Goal: Task Accomplishment & Management: Use online tool/utility

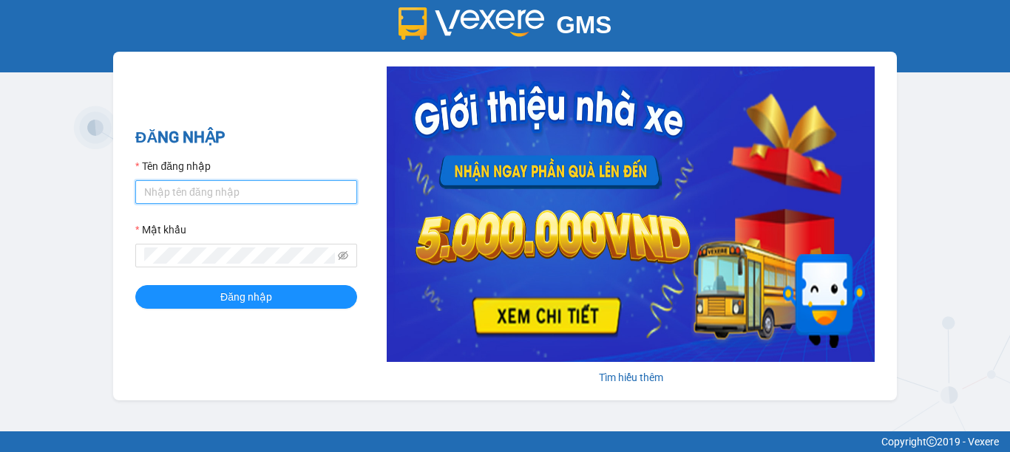
click at [197, 197] on input "Tên đăng nhập" at bounding box center [246, 192] width 222 height 24
type input "phuonglien.tha"
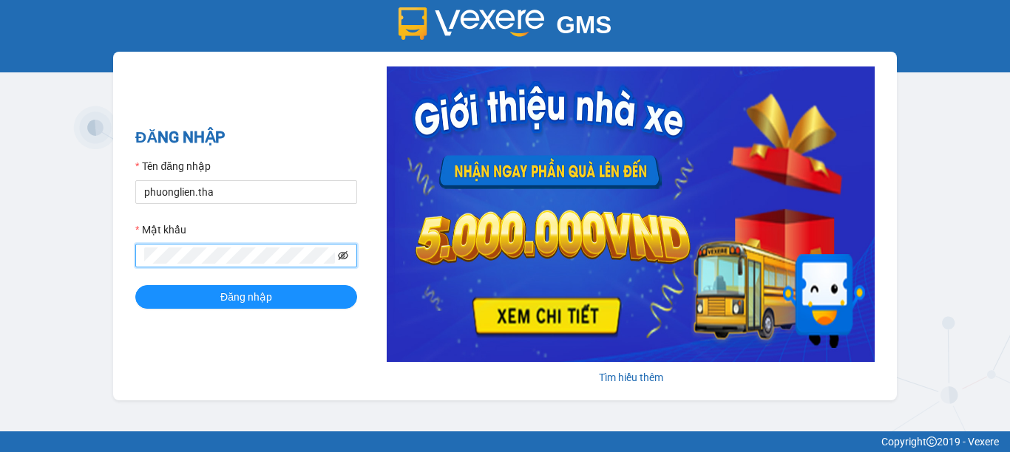
click at [345, 256] on icon "eye-invisible" at bounding box center [343, 256] width 10 height 10
click at [142, 254] on span at bounding box center [246, 256] width 222 height 24
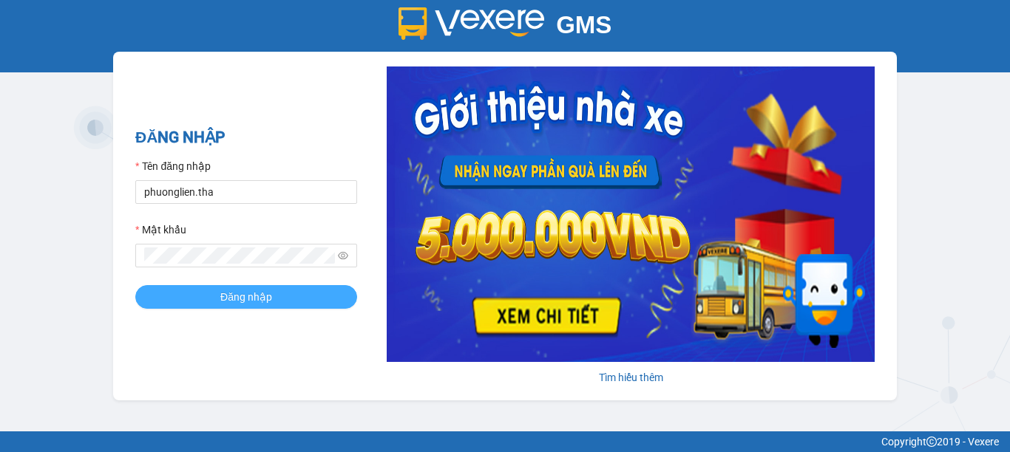
click at [228, 297] on span "Đăng nhập" at bounding box center [246, 297] width 52 height 16
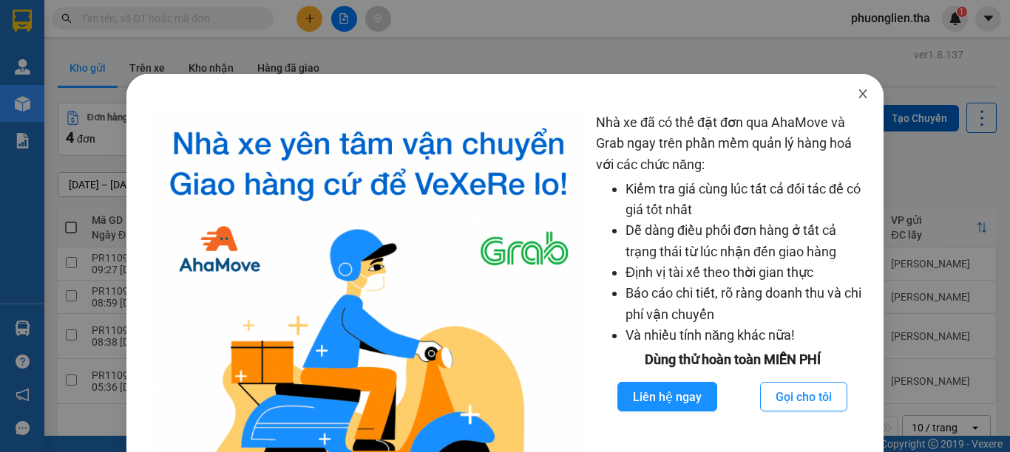
click at [857, 95] on icon "close" at bounding box center [863, 94] width 12 height 12
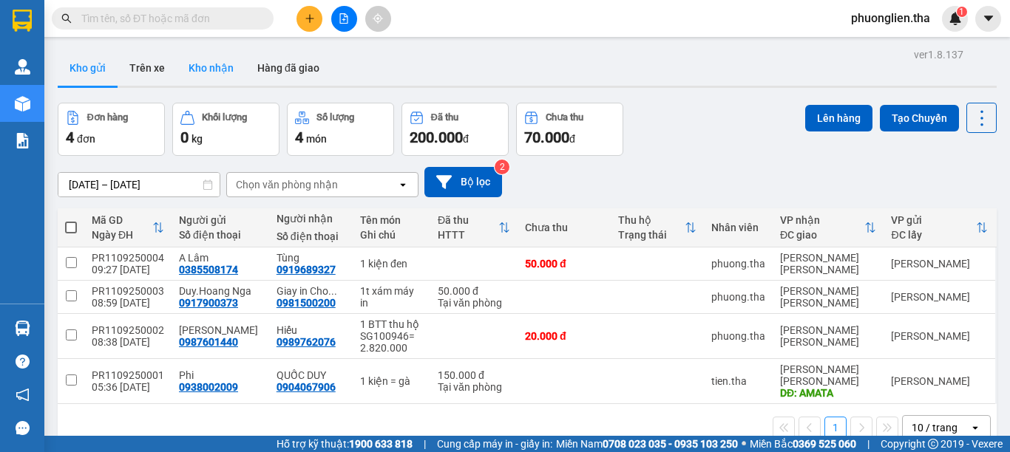
click at [210, 68] on button "Kho nhận" at bounding box center [211, 67] width 69 height 35
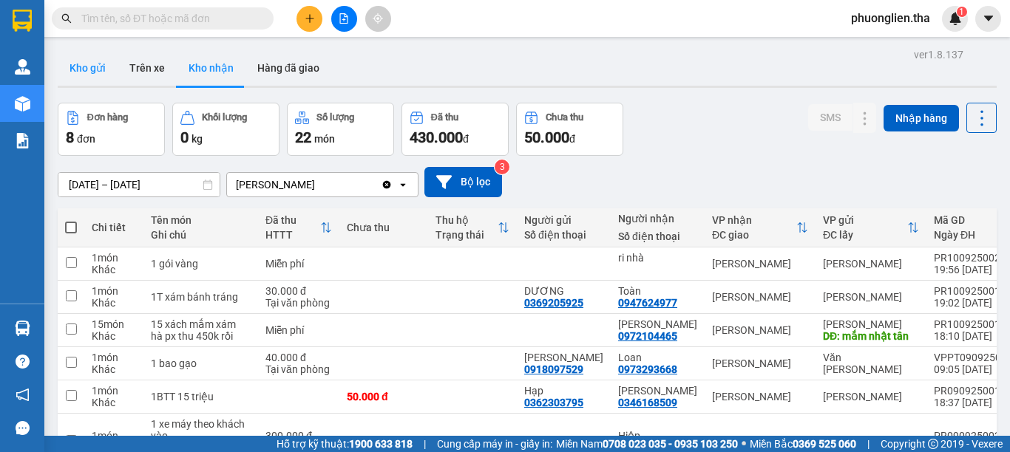
click at [92, 66] on button "Kho gửi" at bounding box center [88, 67] width 60 height 35
